Goal: Task Accomplishment & Management: Manage account settings

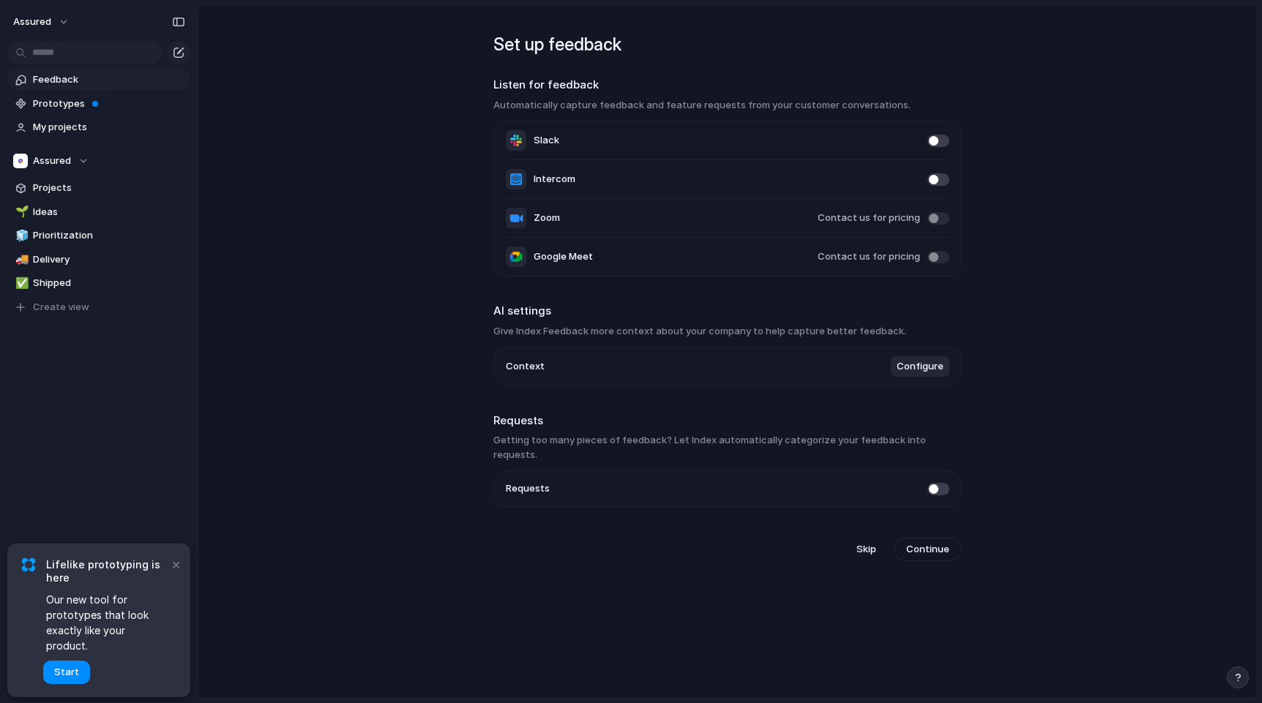
click at [389, 195] on main "Set up feedback Listen for feedback Automatically capture feedback and feature …" at bounding box center [728, 351] width 1060 height 695
click at [110, 105] on span "Prototypes" at bounding box center [109, 104] width 152 height 15
click at [93, 122] on span "My projects" at bounding box center [109, 127] width 152 height 15
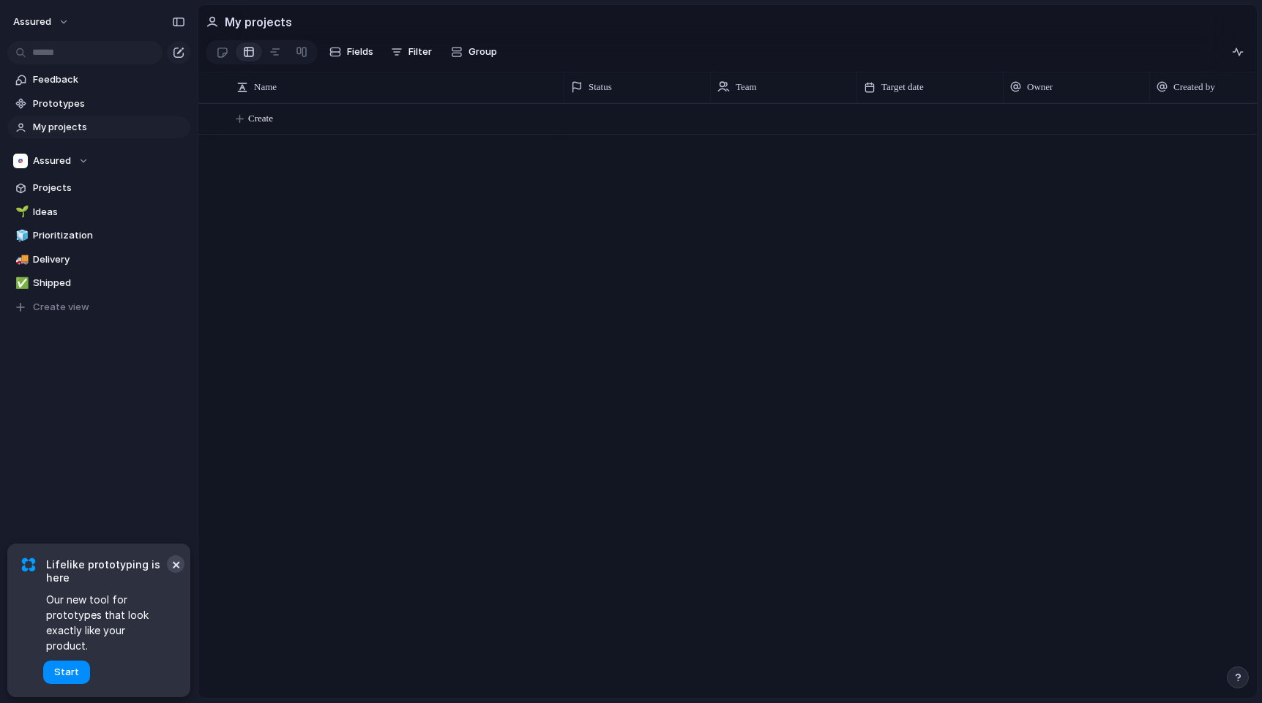
click at [171, 573] on button "×" at bounding box center [176, 565] width 18 height 18
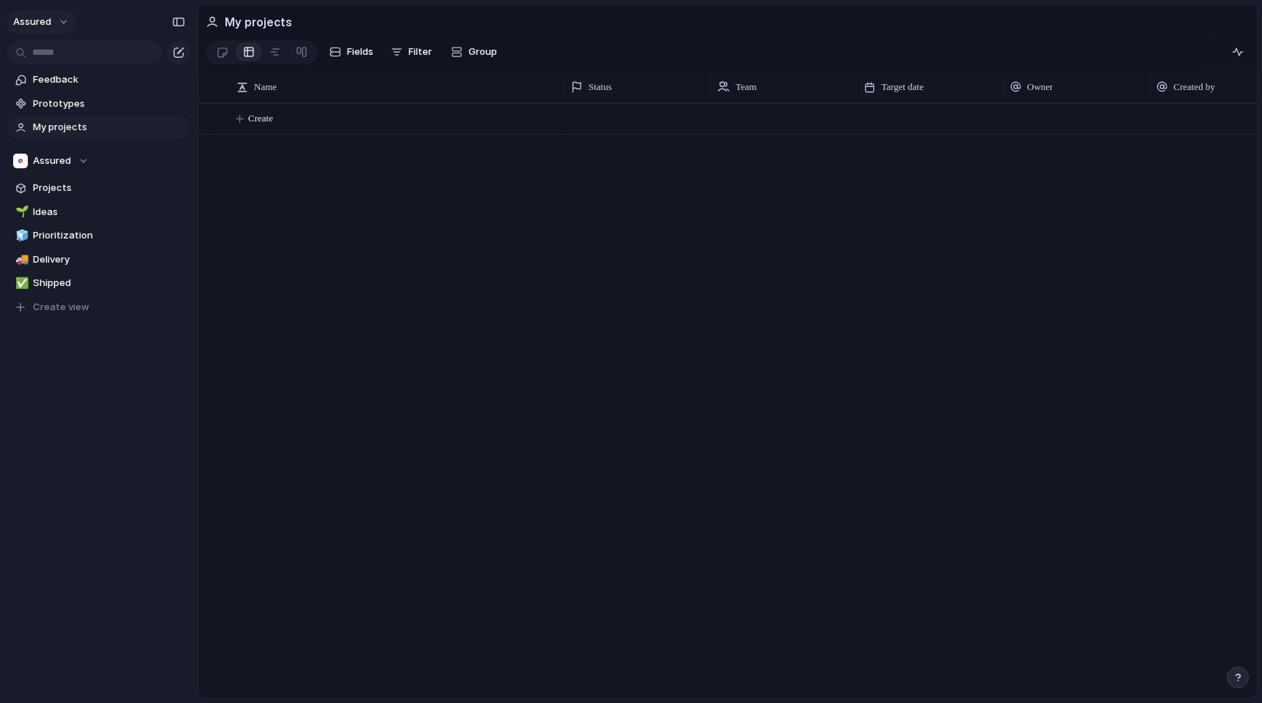
click at [61, 22] on button "Assured" at bounding box center [42, 21] width 70 height 23
click at [68, 53] on span "Settings" at bounding box center [54, 55] width 40 height 15
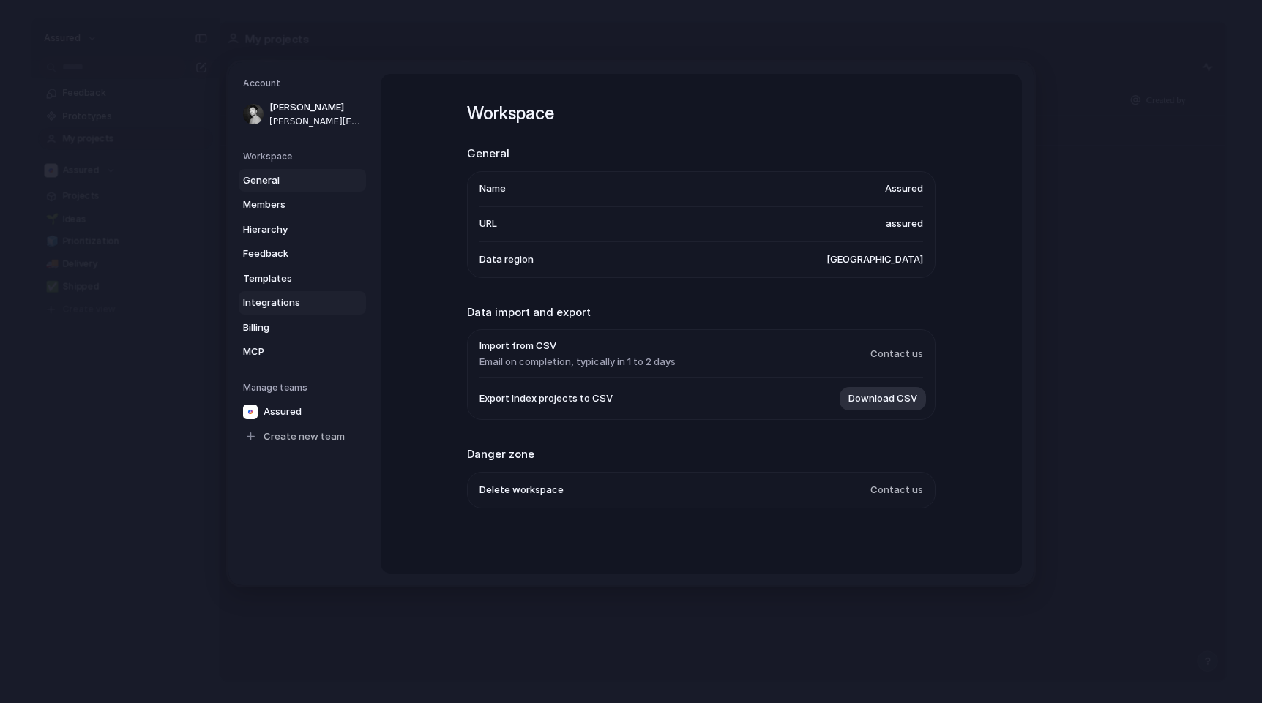
click at [278, 307] on span "Integrations" at bounding box center [290, 303] width 94 height 15
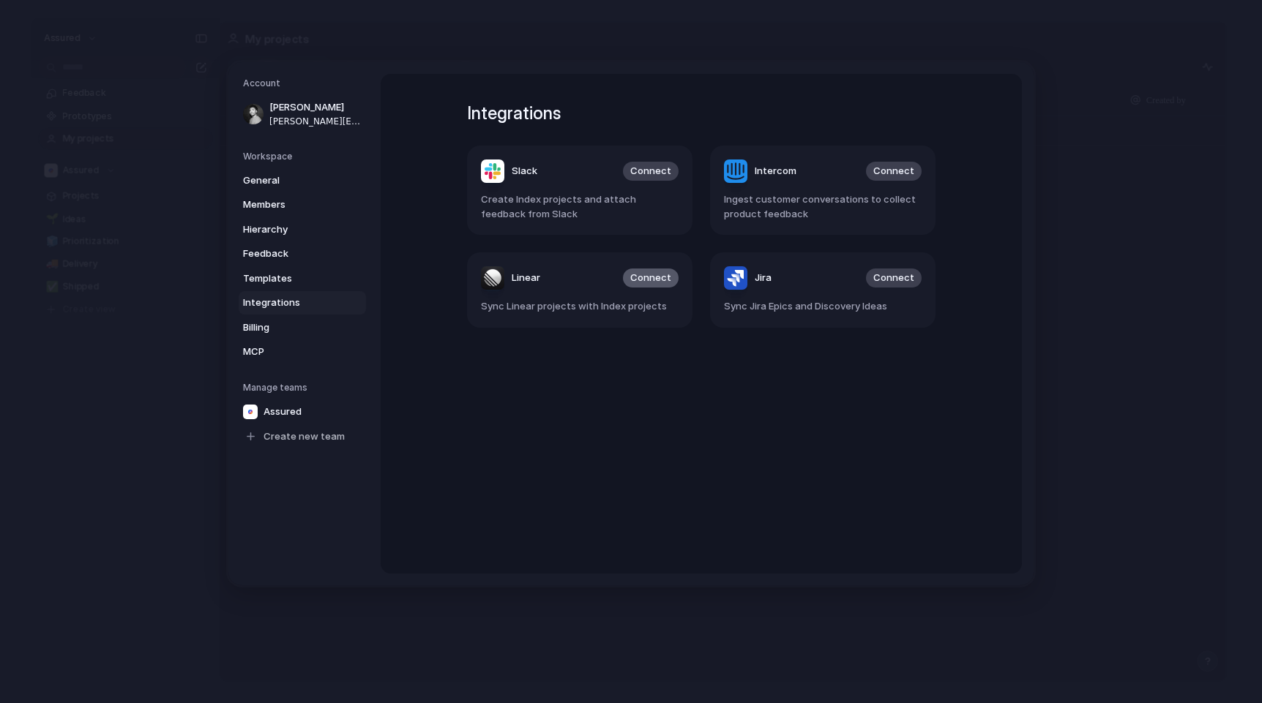
click at [653, 279] on span "Connect" at bounding box center [650, 278] width 41 height 15
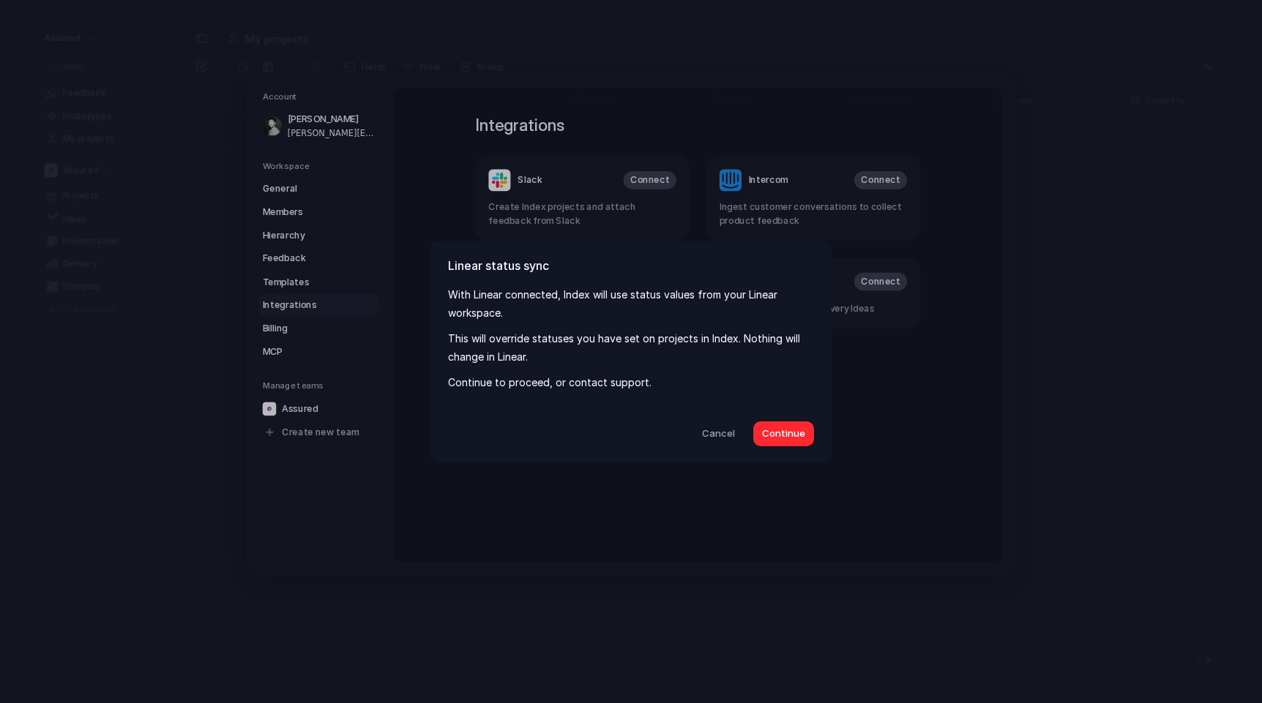
click at [784, 434] on span "Continue" at bounding box center [783, 434] width 43 height 15
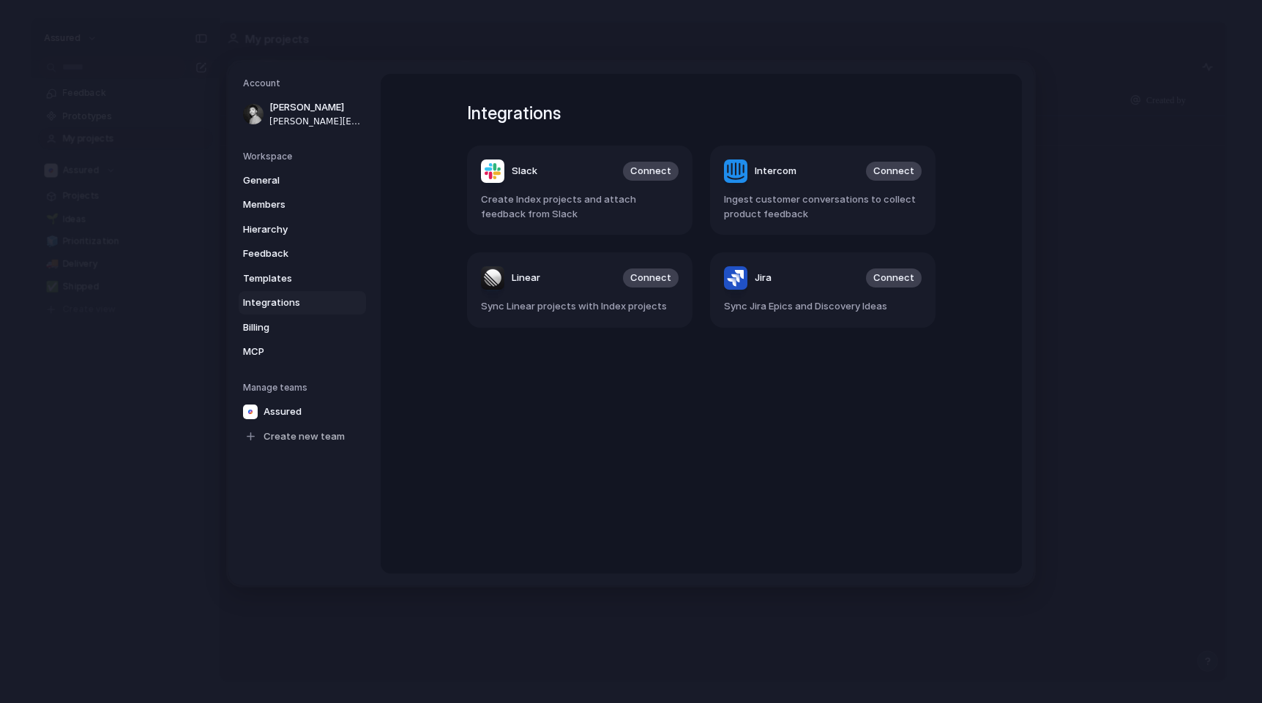
click at [633, 375] on div "Integrations Slack Connect Create Index projects and attach feedback from Slack…" at bounding box center [701, 324] width 521 height 500
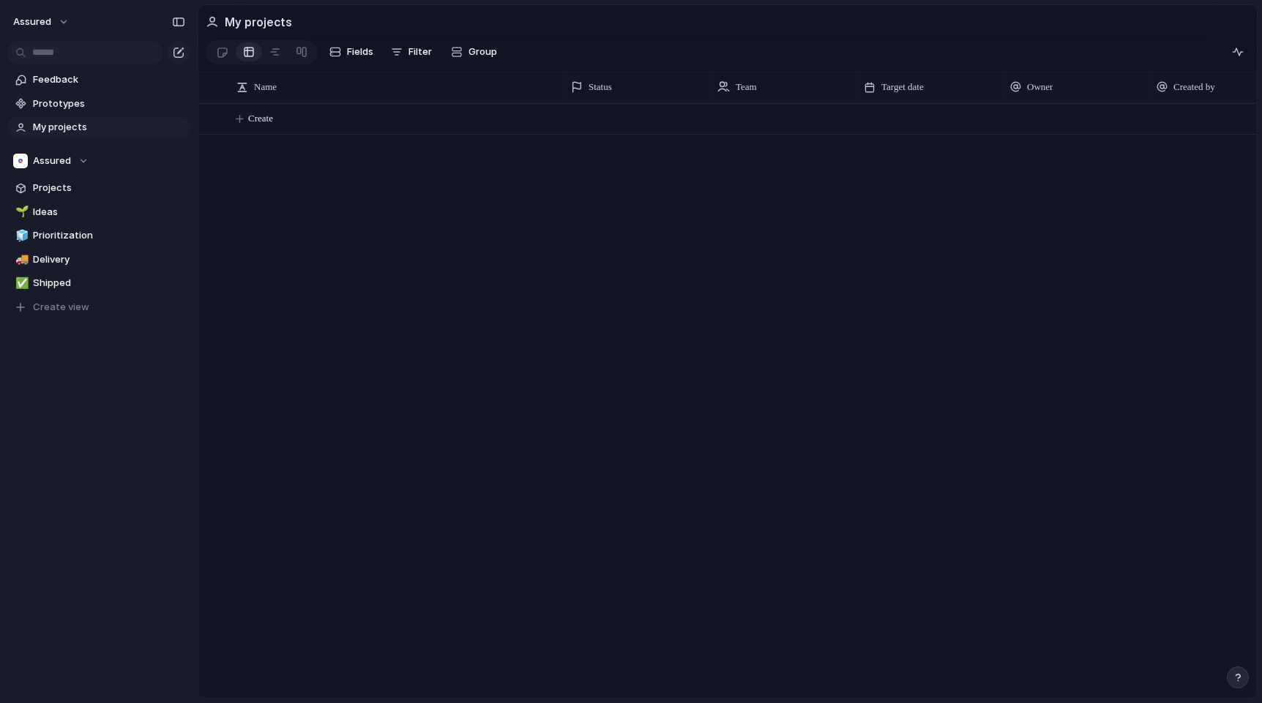
click at [676, 332] on div at bounding box center [910, 400] width 692 height 595
click at [57, 23] on button "Assured" at bounding box center [42, 21] width 70 height 23
click at [57, 124] on span "Sign out" at bounding box center [53, 125] width 39 height 15
